Goal: Find specific page/section: Find specific page/section

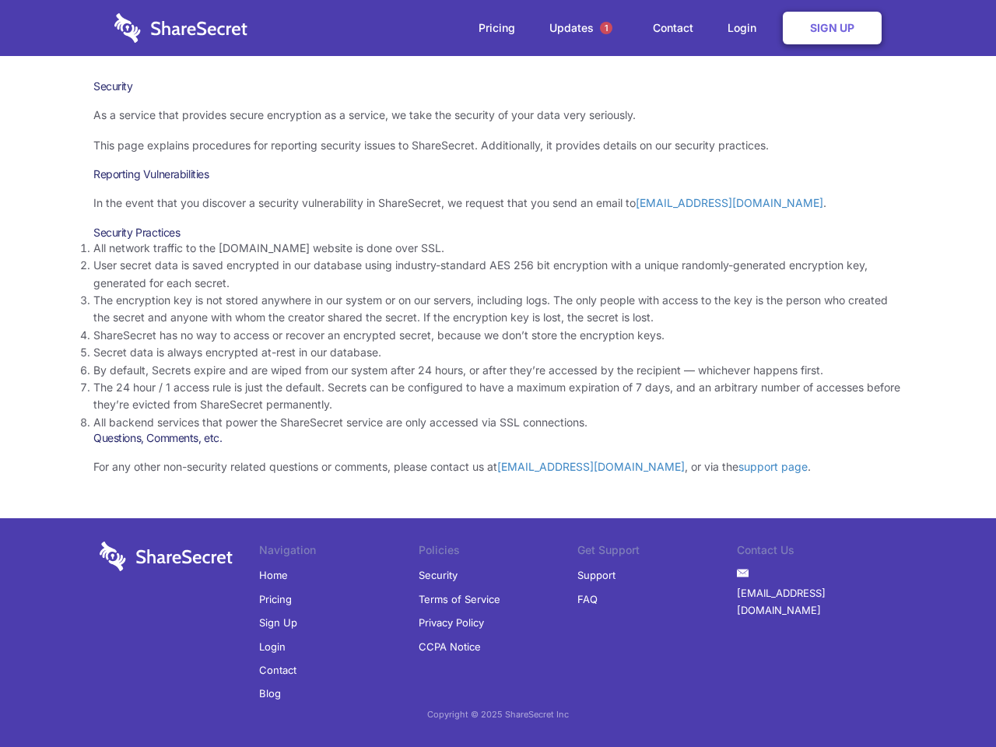
click at [498, 374] on li "By default, Secrets expire and are wiped from our system after 24 hours, or aft…" at bounding box center [497, 370] width 809 height 17
click at [606, 28] on span "1" at bounding box center [606, 28] width 12 height 12
